Goal: Information Seeking & Learning: Check status

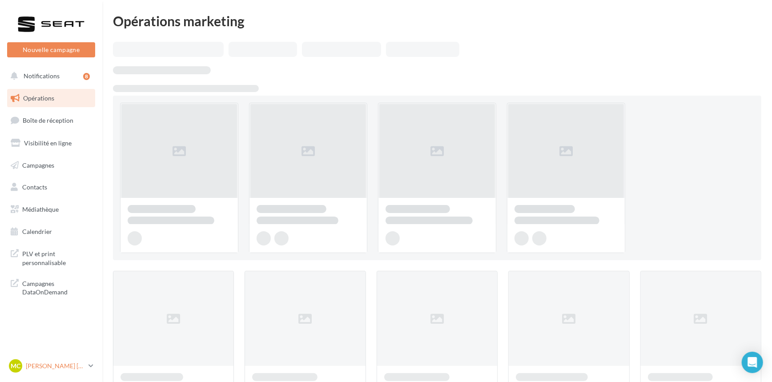
click at [78, 369] on p "[PERSON_NAME] [PERSON_NAME]" at bounding box center [55, 366] width 59 height 9
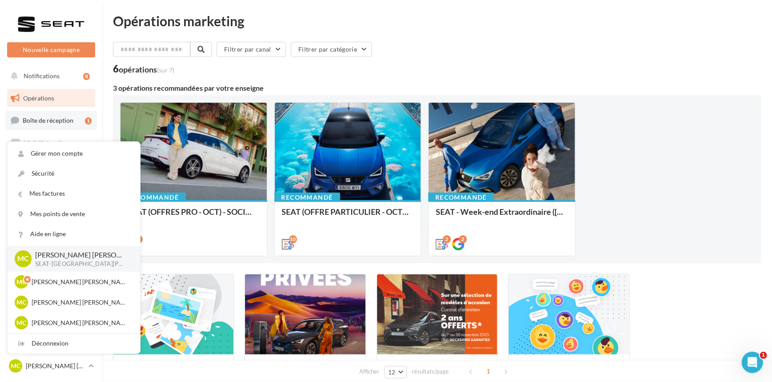
click at [59, 118] on span "Boîte de réception" at bounding box center [48, 121] width 51 height 8
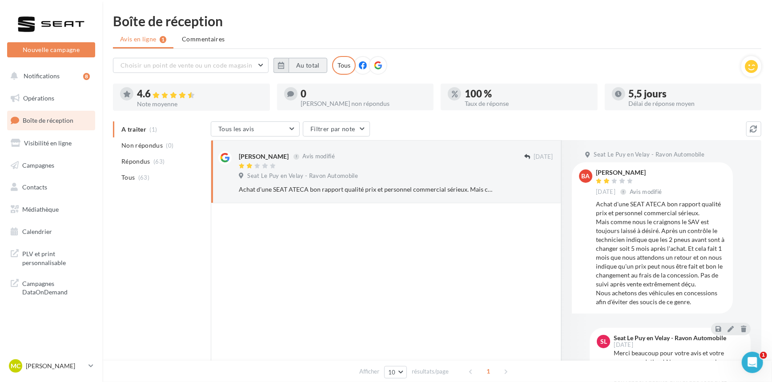
click at [301, 60] on button "Au total" at bounding box center [308, 65] width 39 height 15
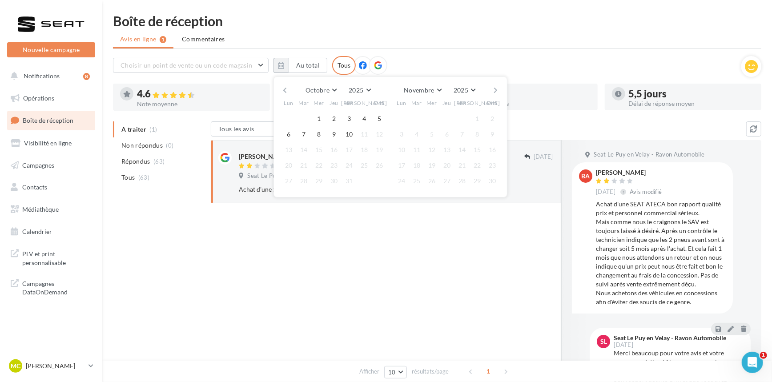
click at [289, 90] on div "Octobre [PERSON_NAME] Mars Avril Mai Juin Juillet Août Septembre Octobre Novemb…" at bounding box center [390, 90] width 203 height 12
click at [281, 85] on button "button" at bounding box center [285, 90] width 8 height 12
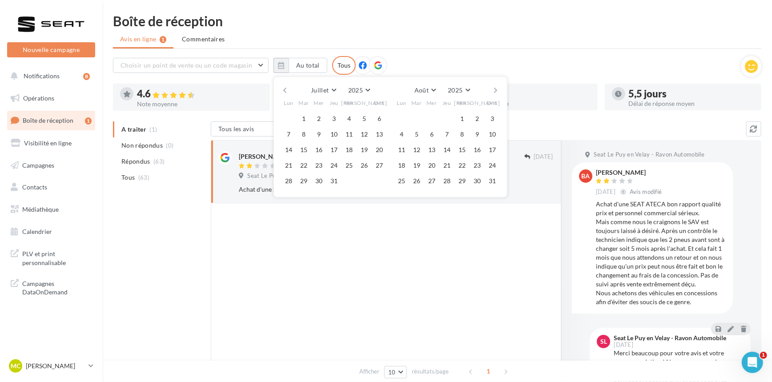
click at [281, 85] on button "button" at bounding box center [285, 90] width 8 height 12
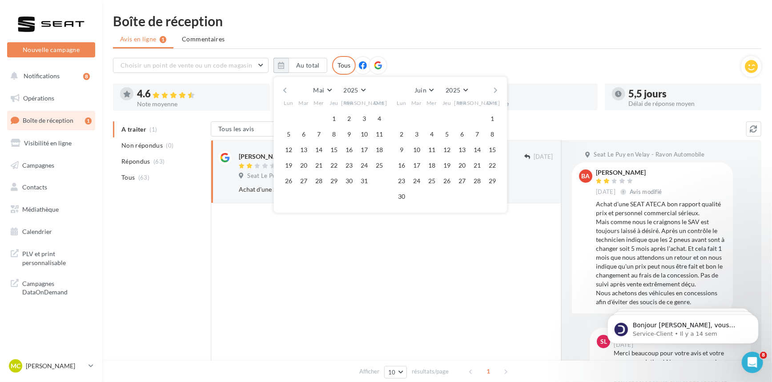
click at [281, 85] on button "button" at bounding box center [285, 90] width 8 height 12
click at [319, 121] on button "1" at bounding box center [318, 118] width 13 height 13
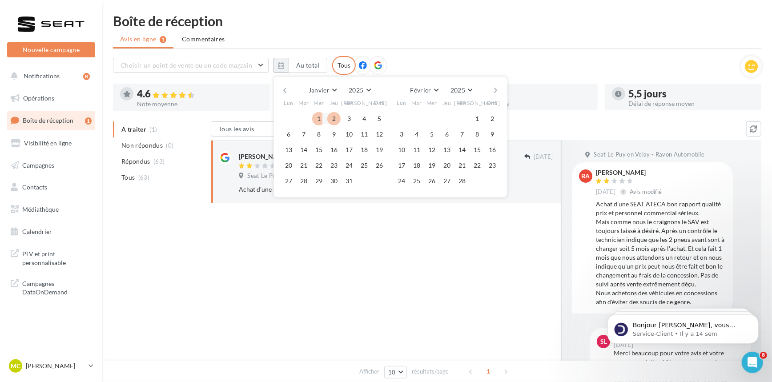
click at [497, 87] on button "button" at bounding box center [497, 90] width 8 height 12
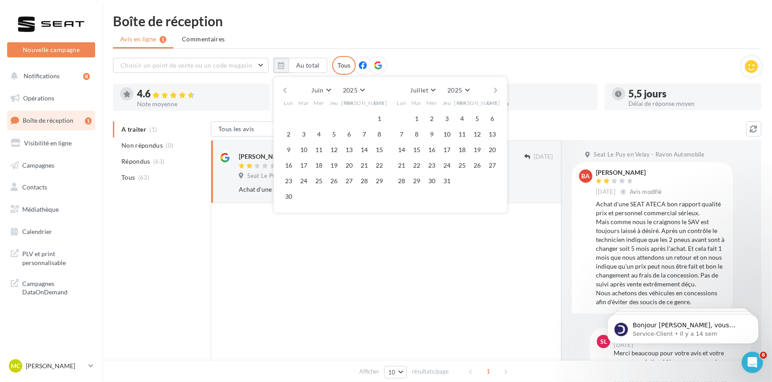
click at [497, 87] on button "button" at bounding box center [497, 90] width 8 height 12
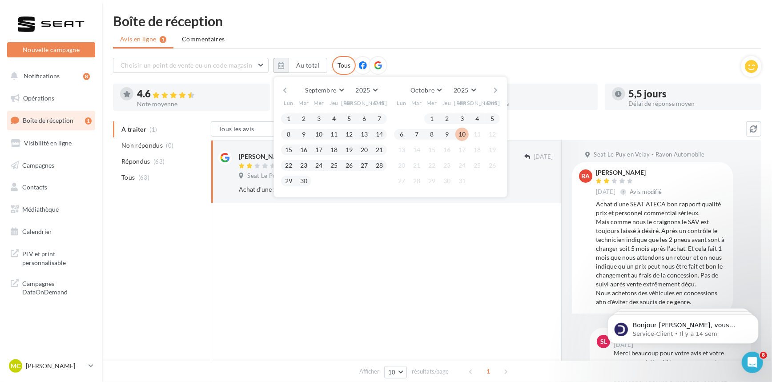
click at [460, 133] on button "10" at bounding box center [462, 134] width 13 height 13
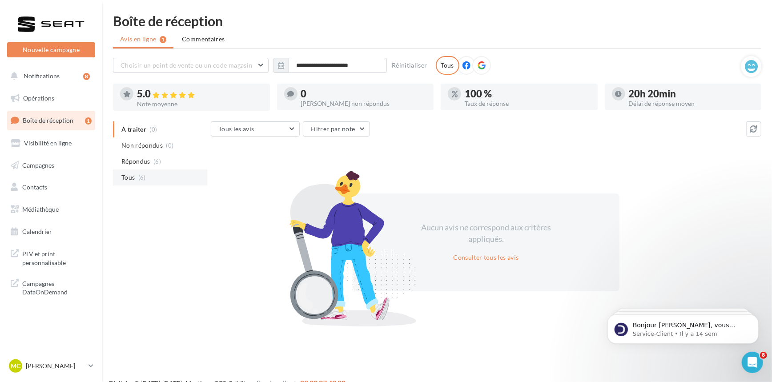
click at [142, 174] on span "(6)" at bounding box center [142, 177] width 8 height 7
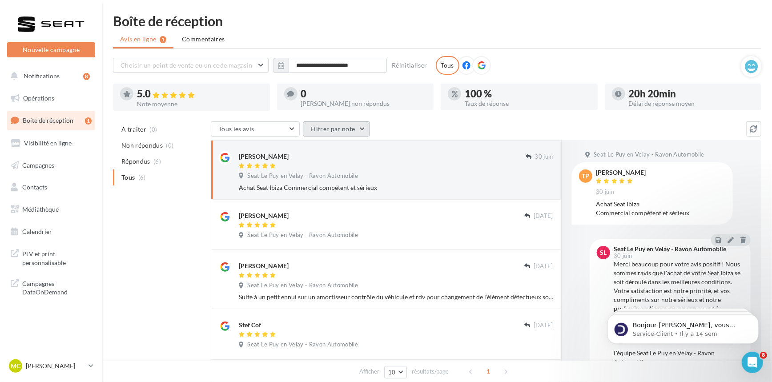
click at [335, 127] on button "Filtrer par note" at bounding box center [336, 128] width 67 height 15
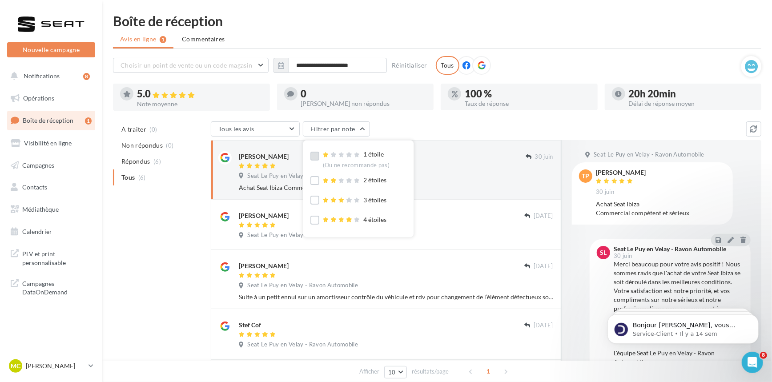
click at [316, 156] on label at bounding box center [315, 156] width 9 height 9
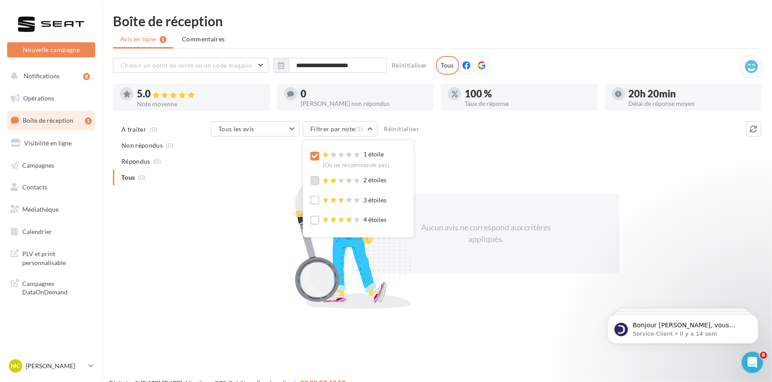
click at [312, 179] on label at bounding box center [315, 180] width 9 height 9
click at [318, 198] on label at bounding box center [315, 200] width 9 height 9
click at [493, 144] on div "Tous les avis Tous les avis Avis avec commentaire Avis sans commentaire Filtrer…" at bounding box center [486, 213] width 551 height 184
